Goal: Navigation & Orientation: Find specific page/section

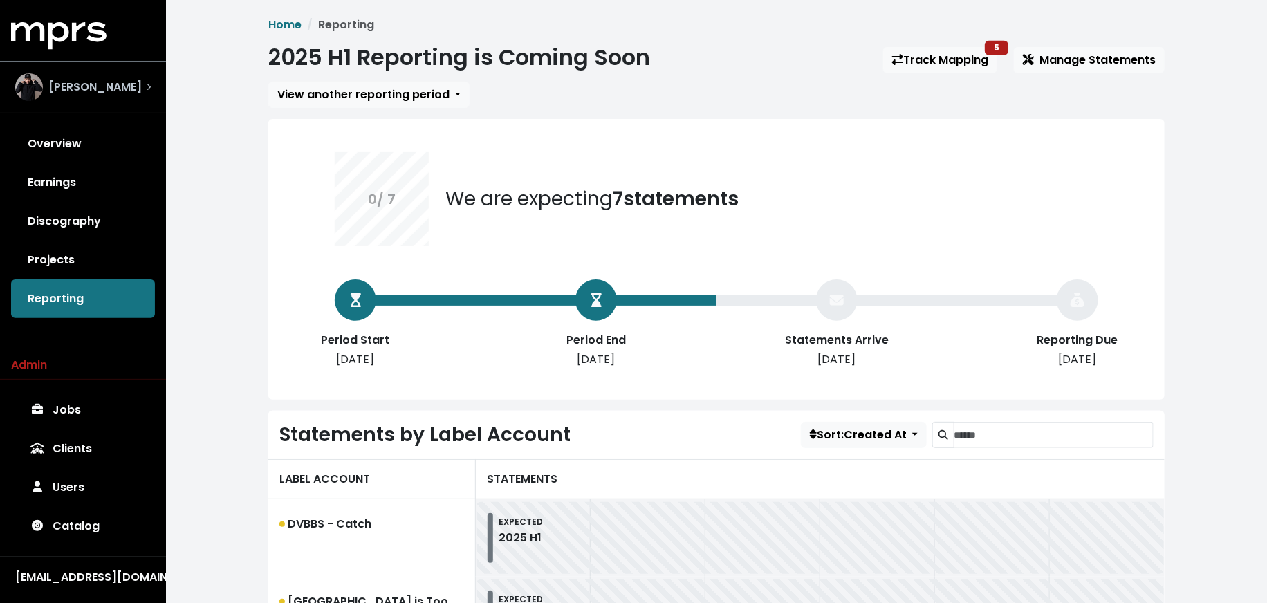
click at [148, 95] on div "[PERSON_NAME]" at bounding box center [83, 87] width 136 height 28
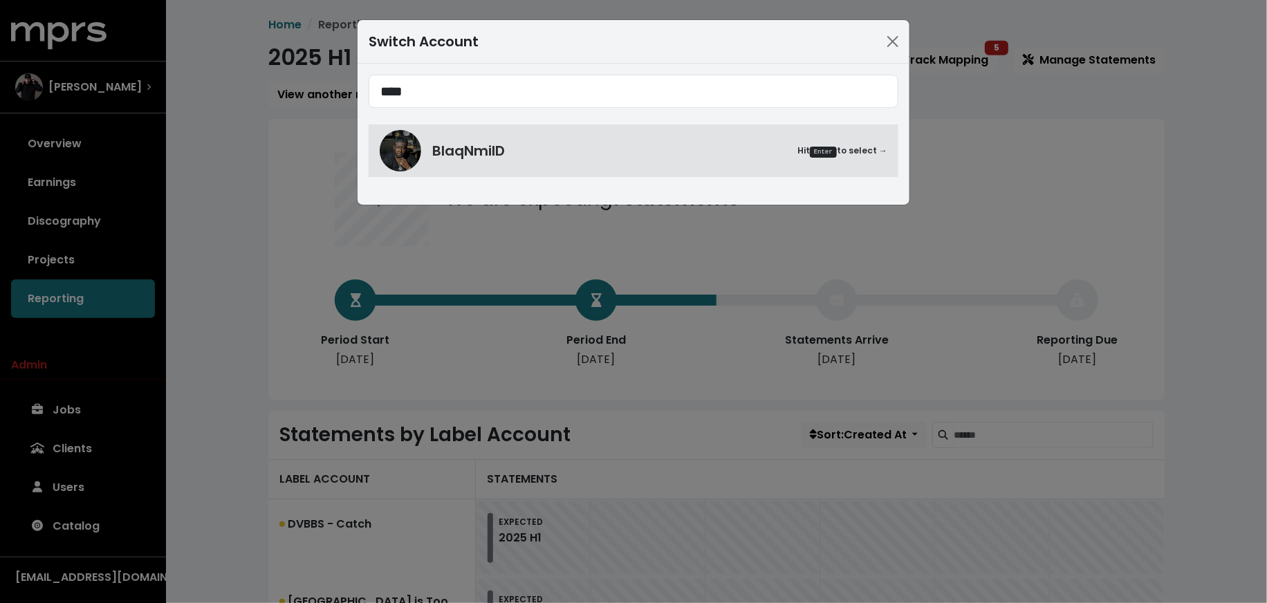
type input "****"
click at [467, 179] on div "**** BlaqNmilD Hit Enter to select →" at bounding box center [633, 134] width 552 height 141
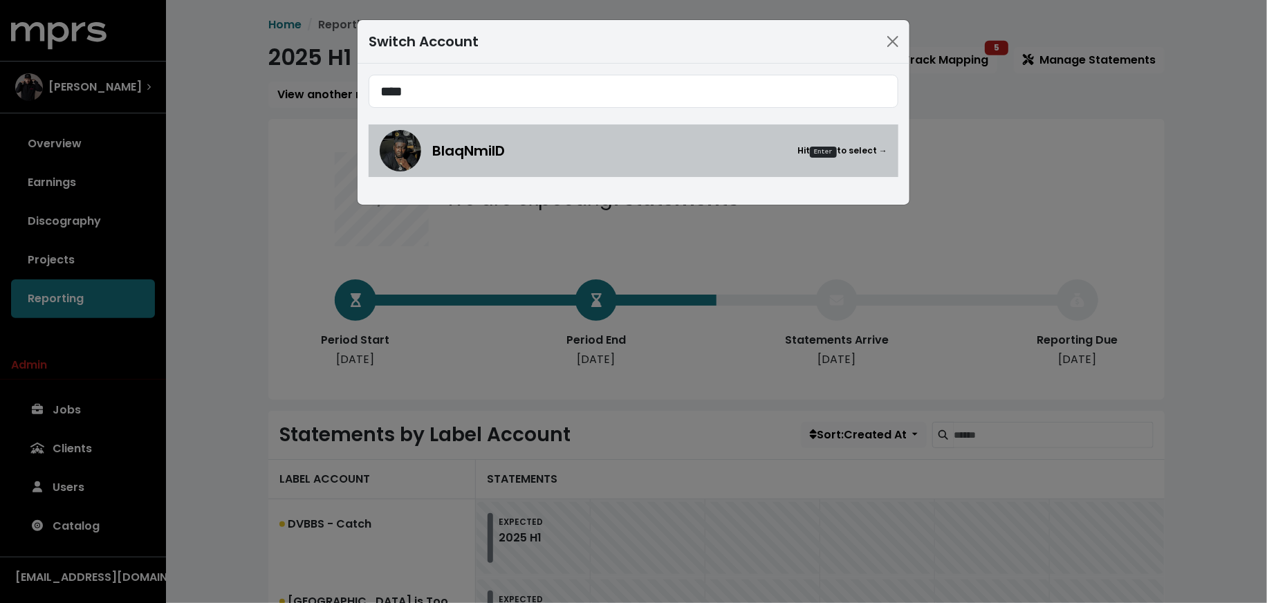
click at [462, 158] on span "BlaqNmilD" at bounding box center [468, 150] width 73 height 21
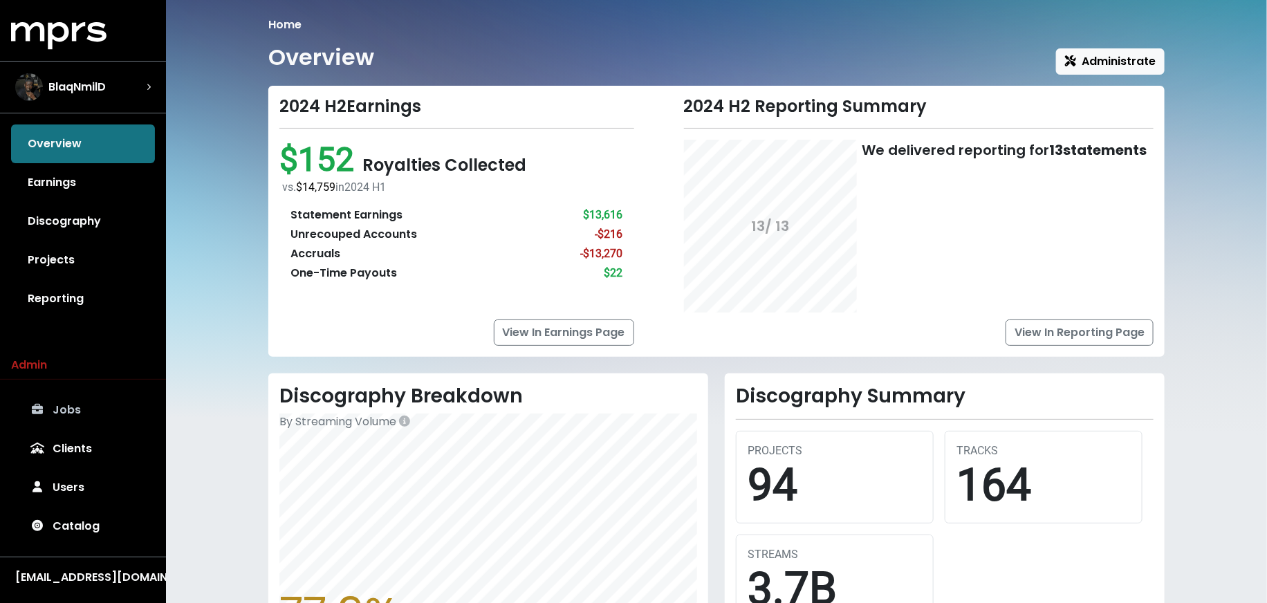
click at [77, 402] on link "Jobs" at bounding box center [83, 410] width 144 height 39
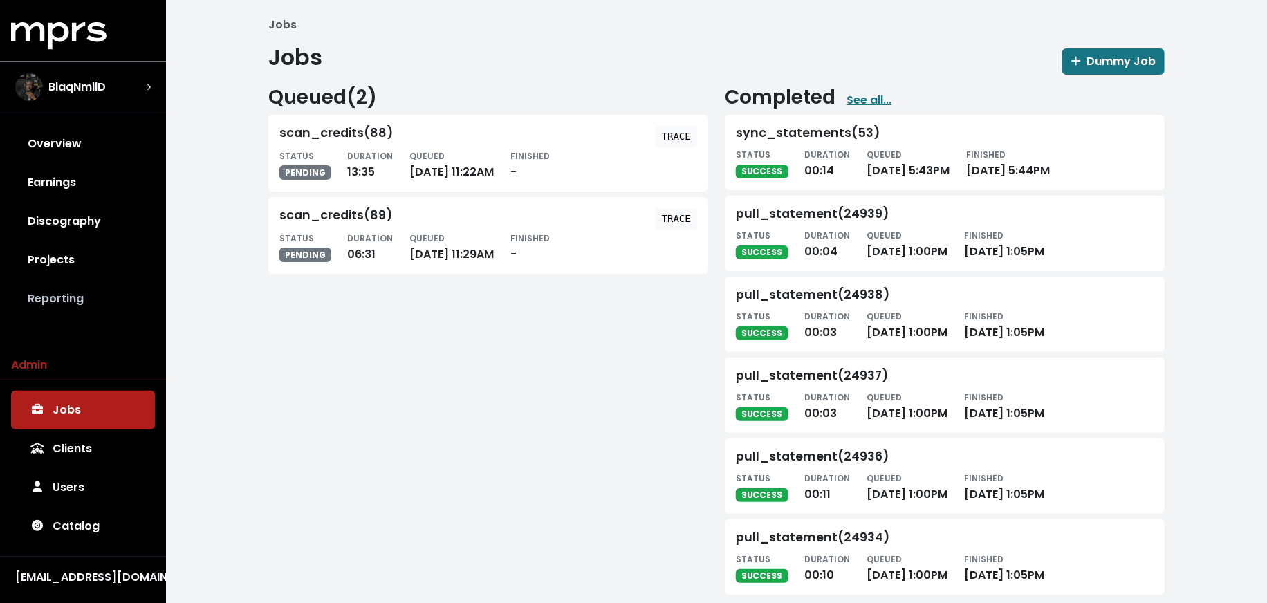
click at [80, 305] on link "Reporting" at bounding box center [83, 298] width 144 height 39
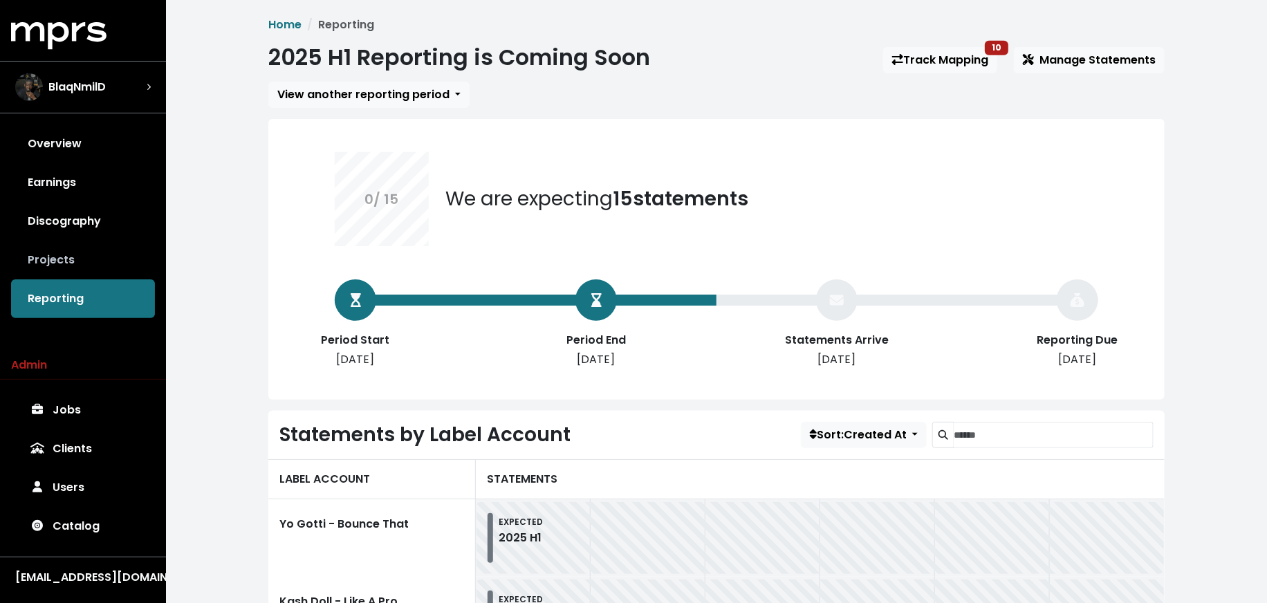
click at [99, 251] on link "Projects" at bounding box center [83, 260] width 144 height 39
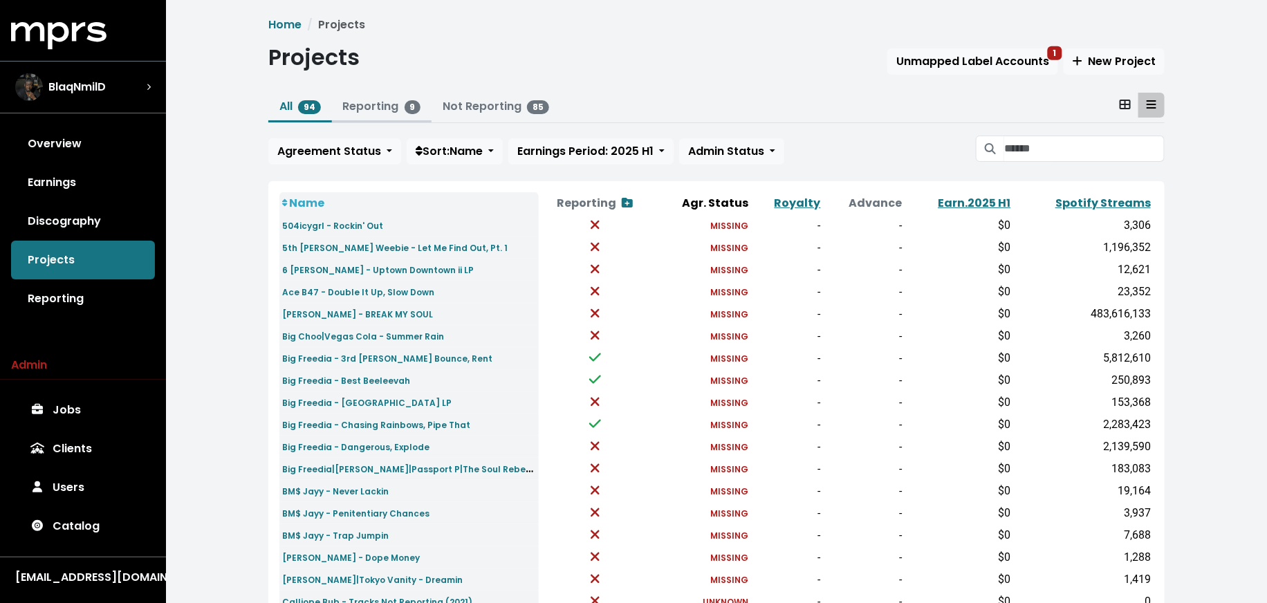
click at [357, 106] on link "Reporting 9" at bounding box center [382, 106] width 78 height 16
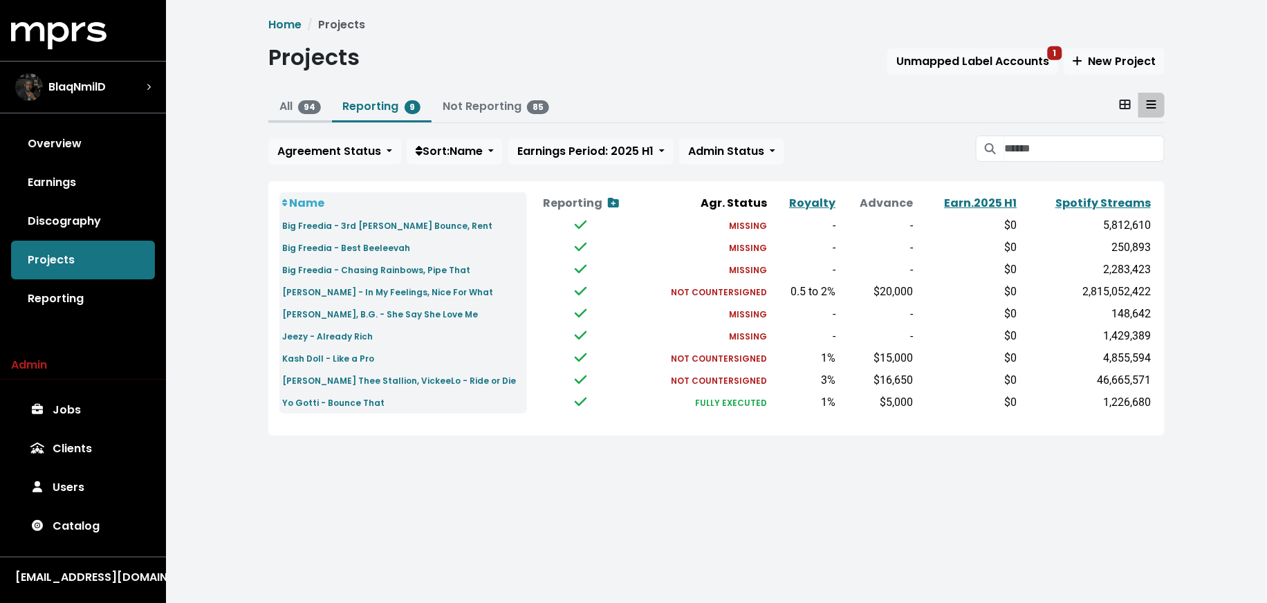
click at [287, 104] on link "All 94" at bounding box center [299, 106] width 41 height 16
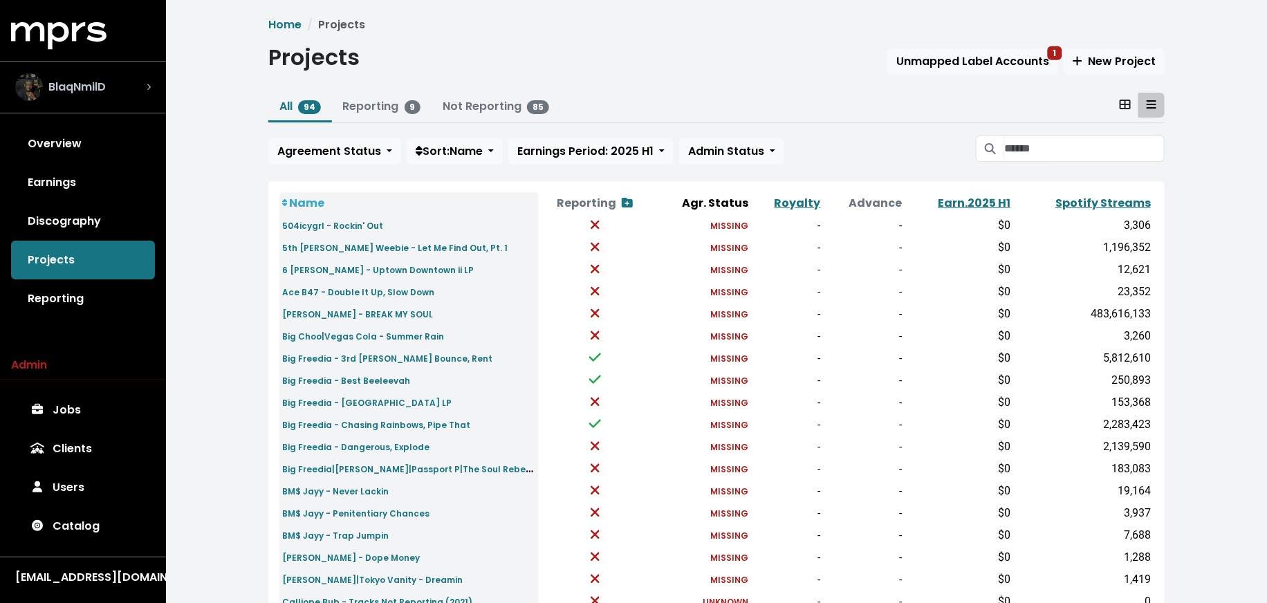
click at [127, 82] on div "BlaqNmilD" at bounding box center [83, 87] width 136 height 28
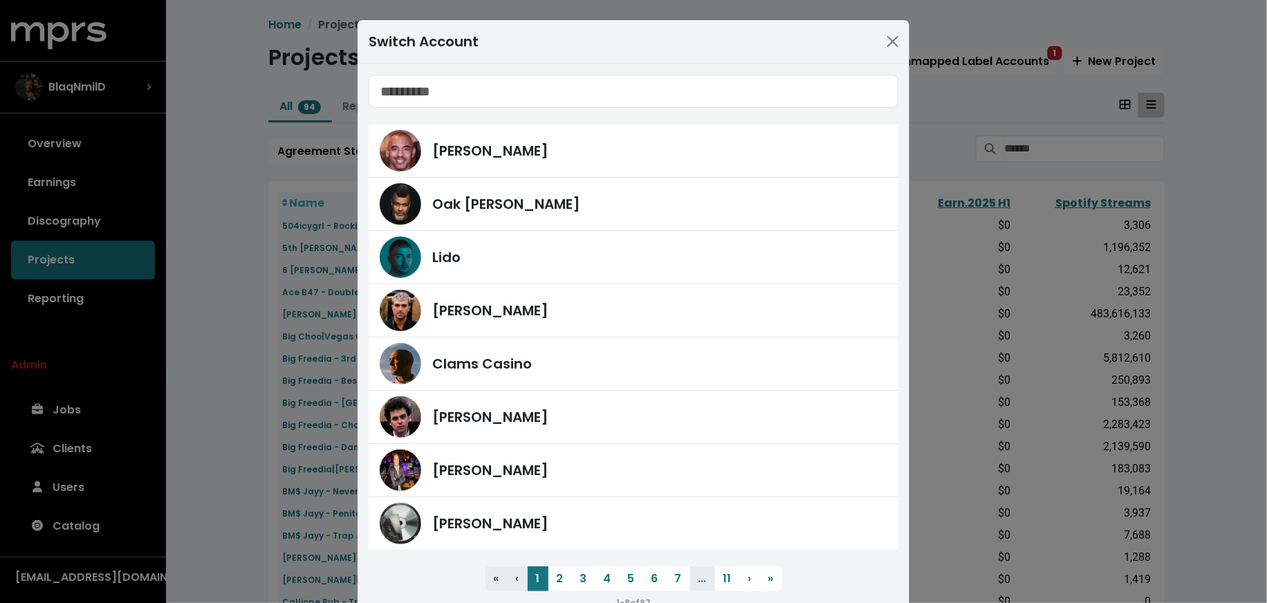
click at [93, 147] on div "Switch Account [PERSON_NAME] [PERSON_NAME] Lido [PERSON_NAME] Clams Casino [PER…" at bounding box center [633, 301] width 1267 height 603
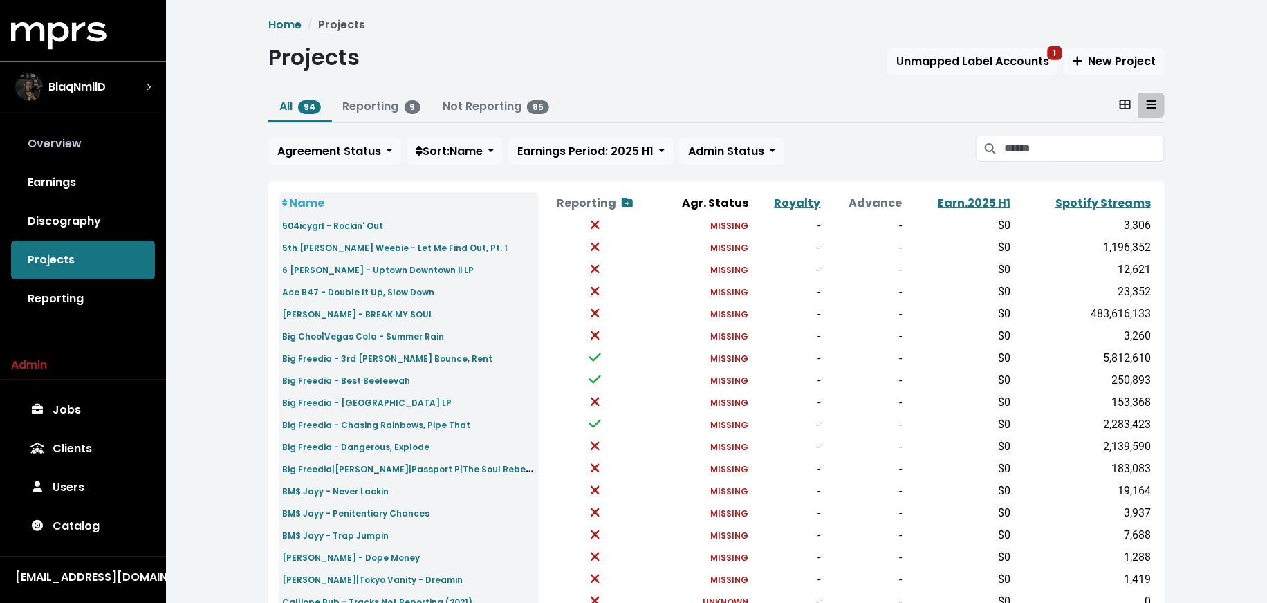
click at [71, 145] on link "Overview" at bounding box center [83, 143] width 144 height 39
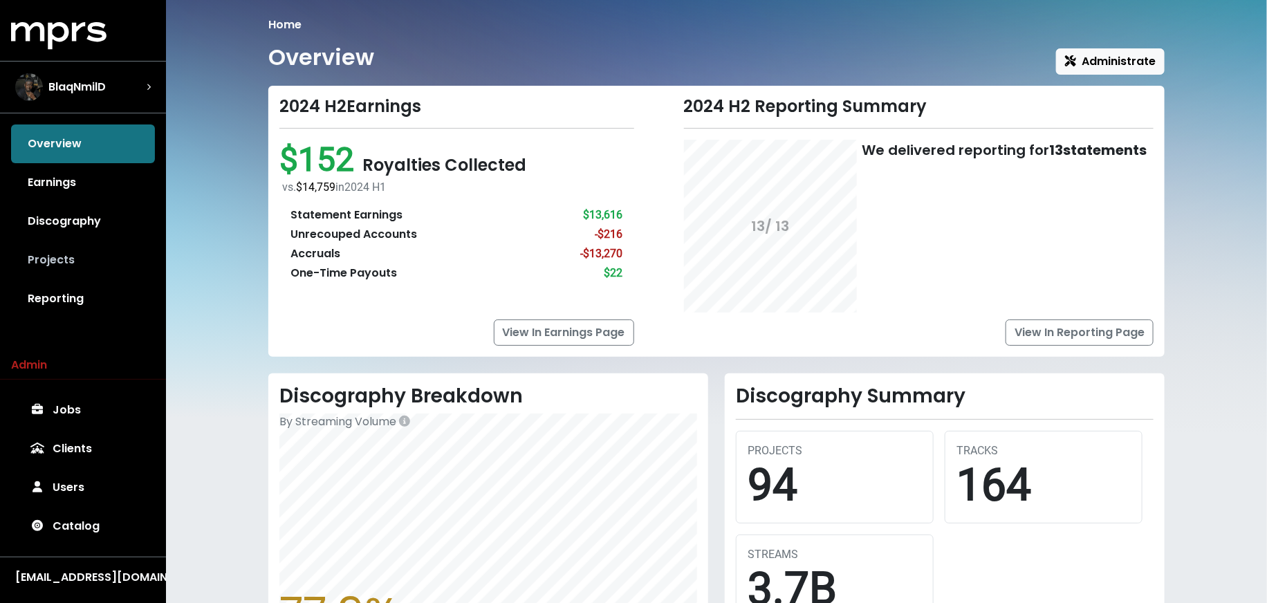
click at [119, 267] on link "Projects" at bounding box center [83, 260] width 144 height 39
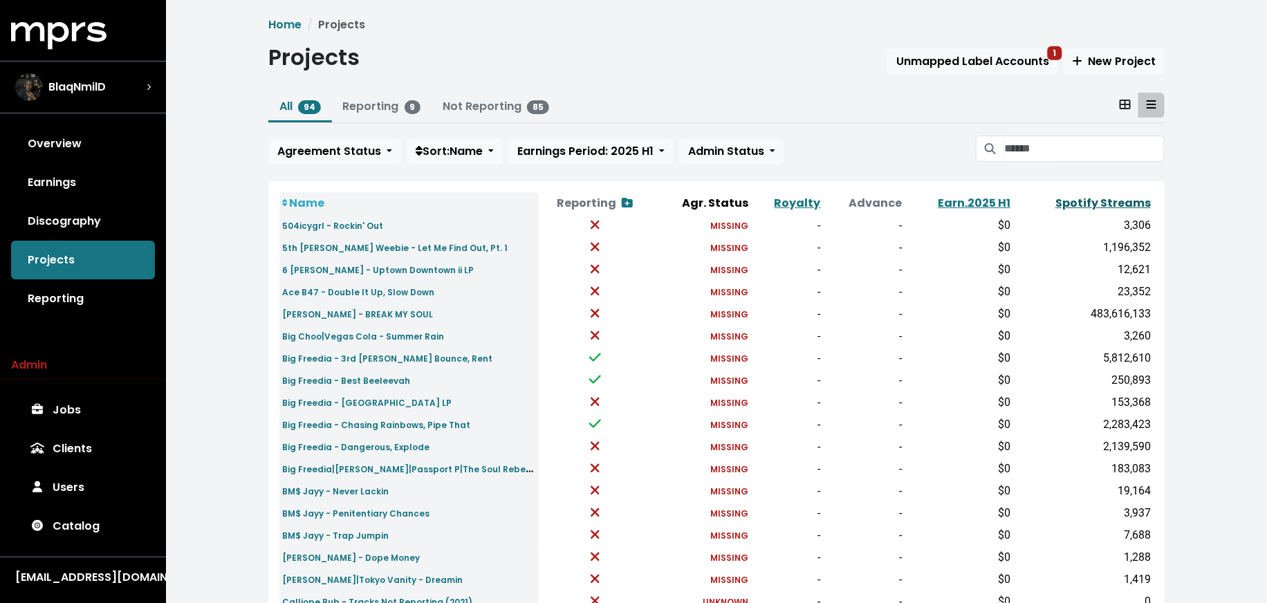
click at [1070, 195] on link "Spotify Streams" at bounding box center [1102, 203] width 95 height 16
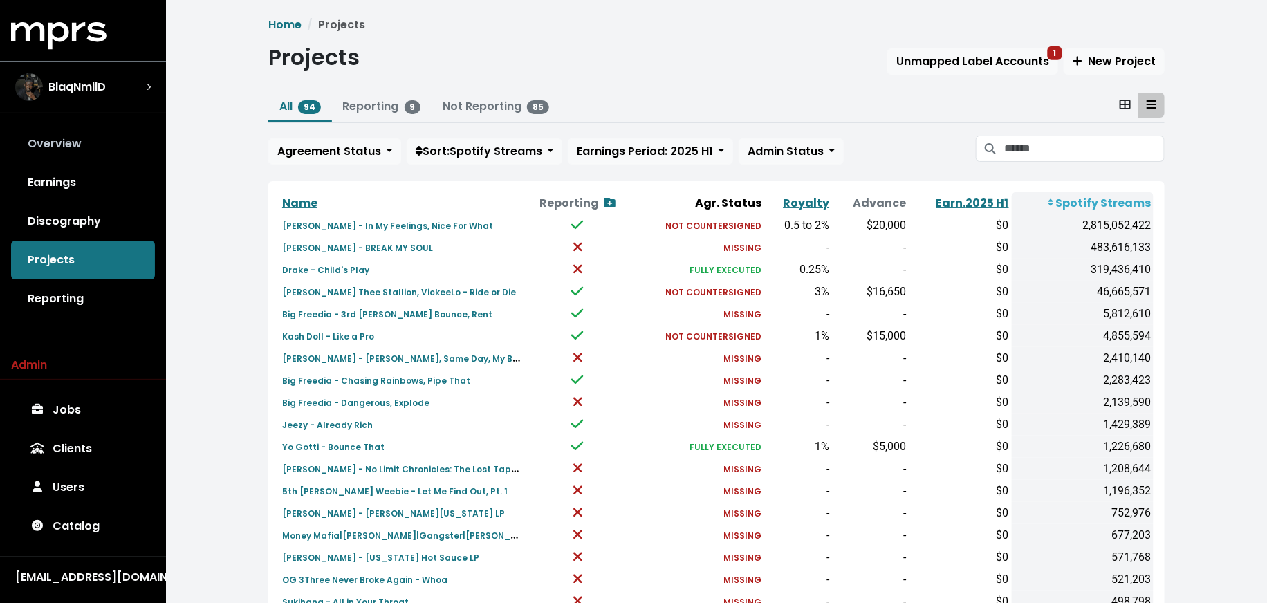
click at [104, 138] on link "Overview" at bounding box center [83, 143] width 144 height 39
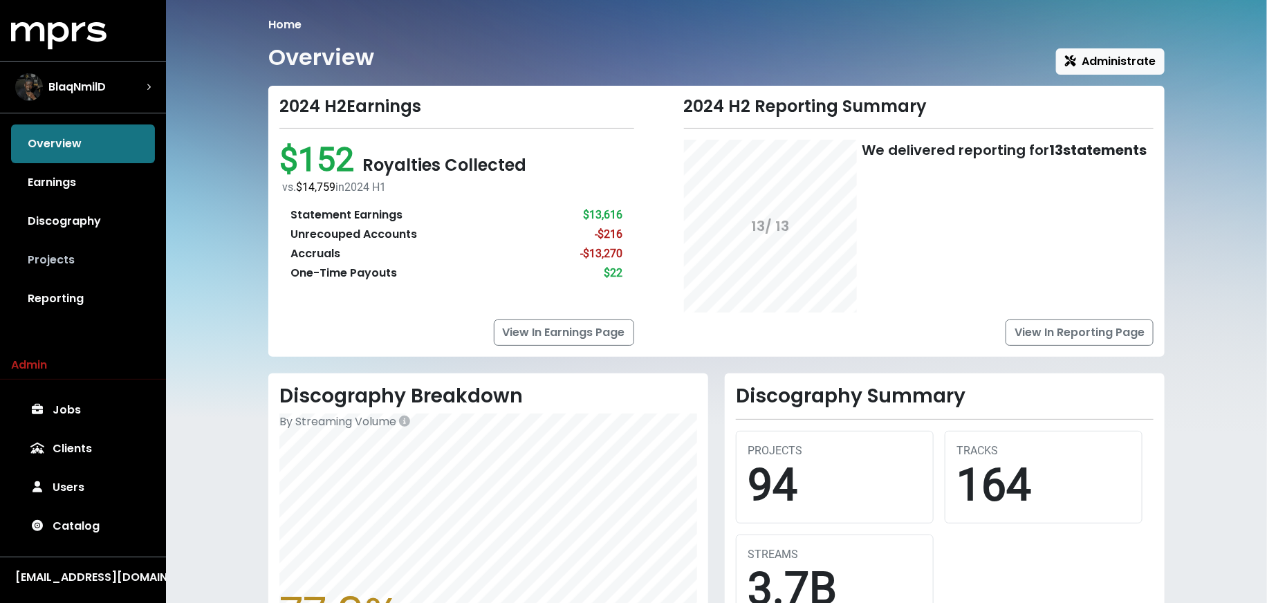
click at [73, 252] on link "Projects" at bounding box center [83, 260] width 144 height 39
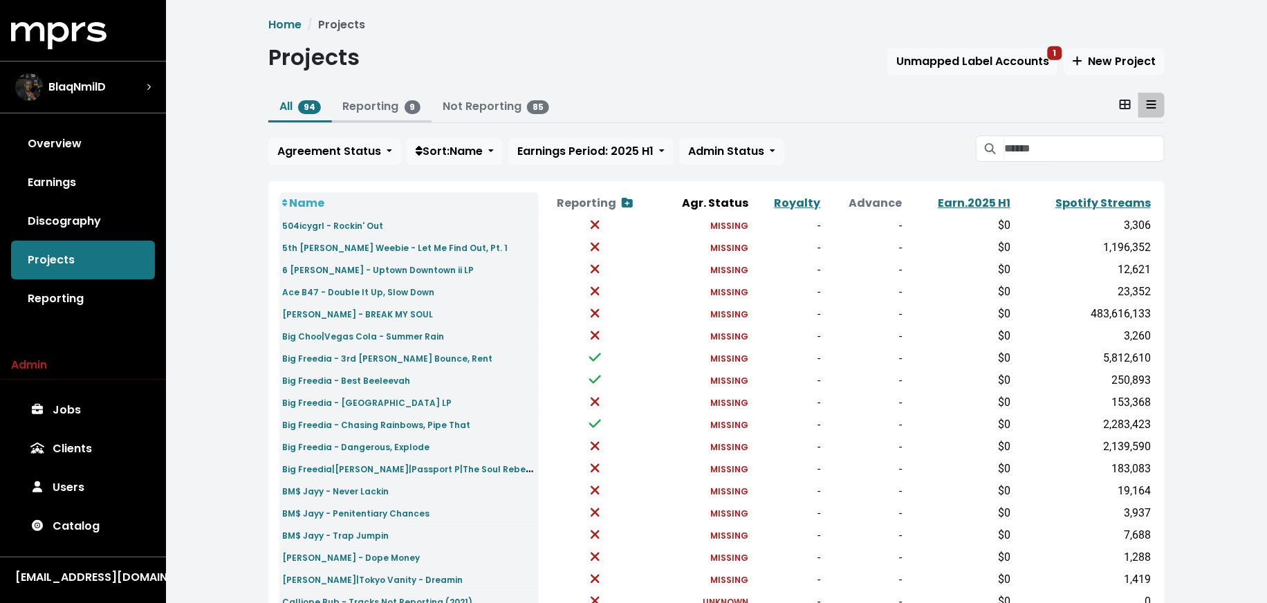
click at [362, 100] on link "Reporting 9" at bounding box center [382, 106] width 78 height 16
